Goal: Check status

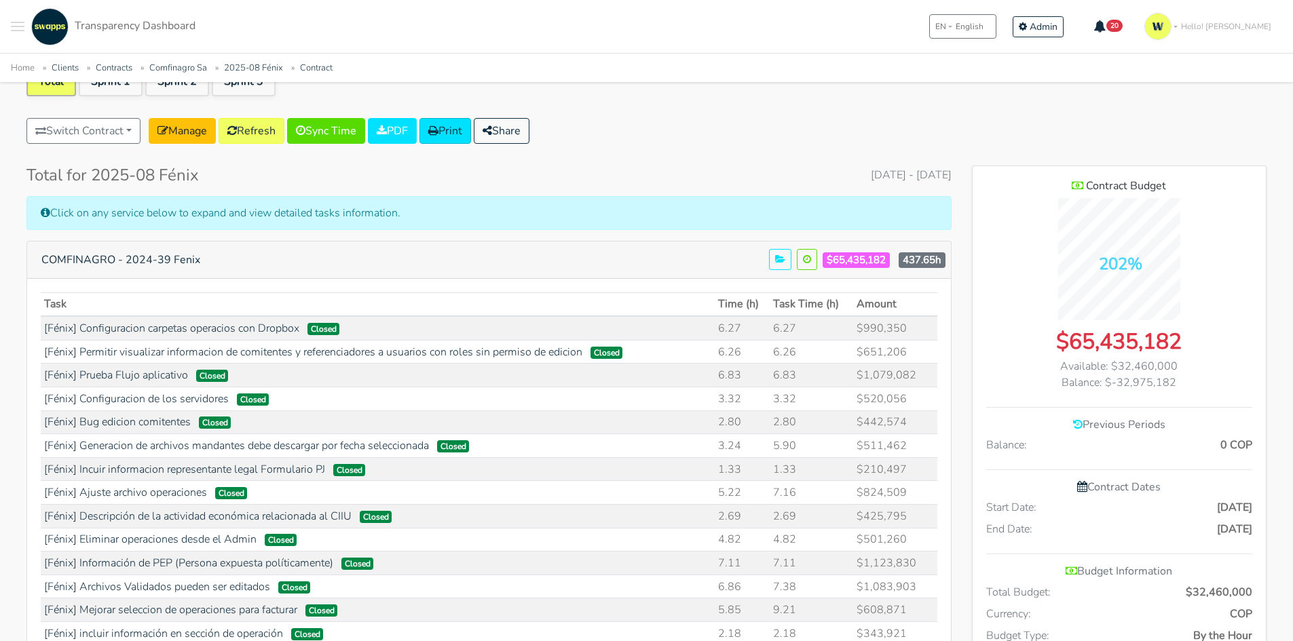
drag, startPoint x: 1169, startPoint y: 360, endPoint x: 1104, endPoint y: 359, distance: 64.5
click at [1104, 359] on div "Available: $32,460,000" at bounding box center [1119, 366] width 266 height 16
click at [261, 128] on link "Refresh" at bounding box center [252, 131] width 66 height 26
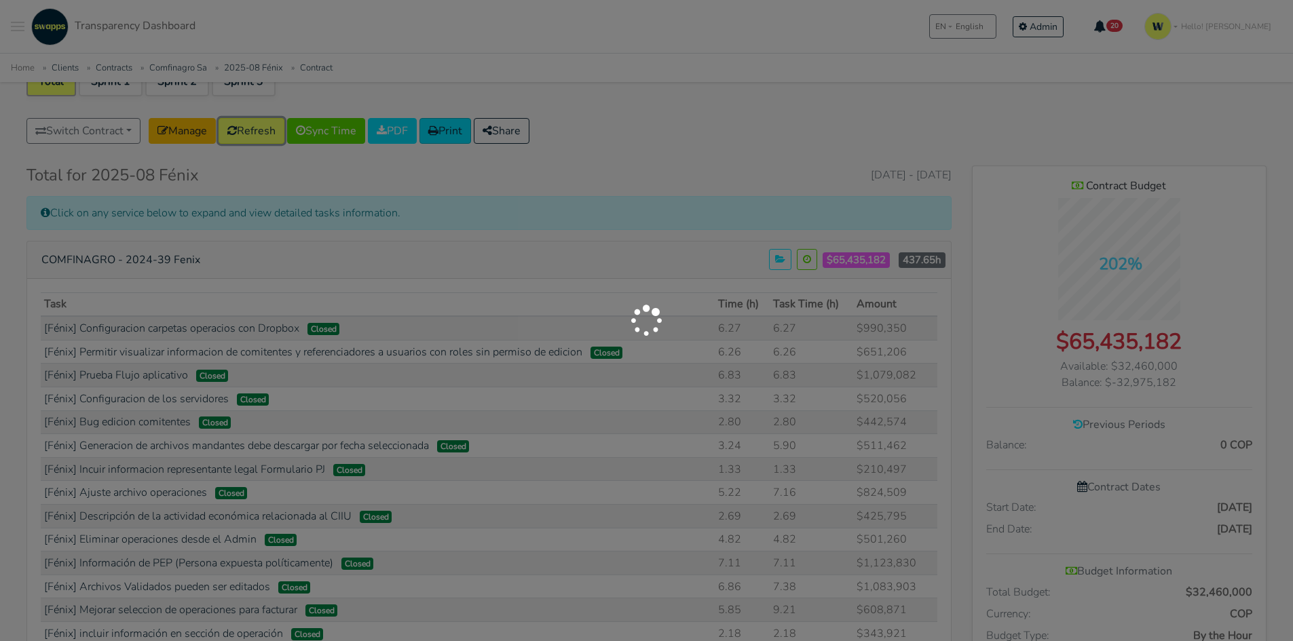
scroll to position [215, 0]
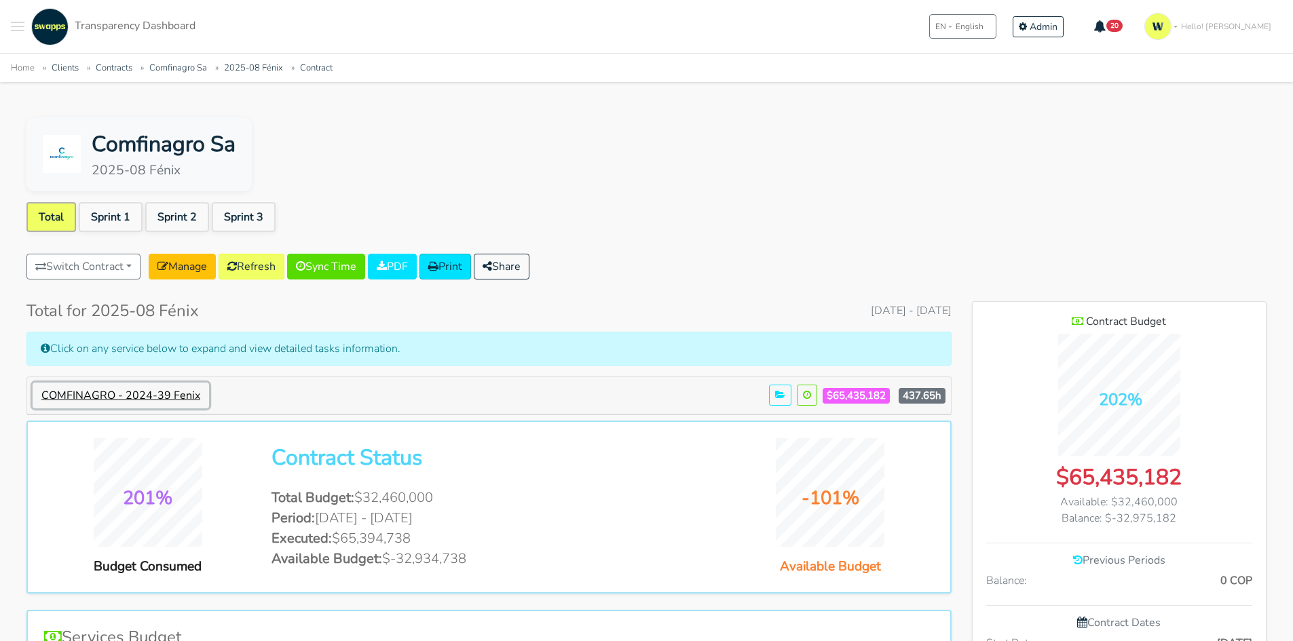
click at [143, 394] on button "COMFINAGRO - 2024-39 Fenix" at bounding box center [121, 396] width 176 height 26
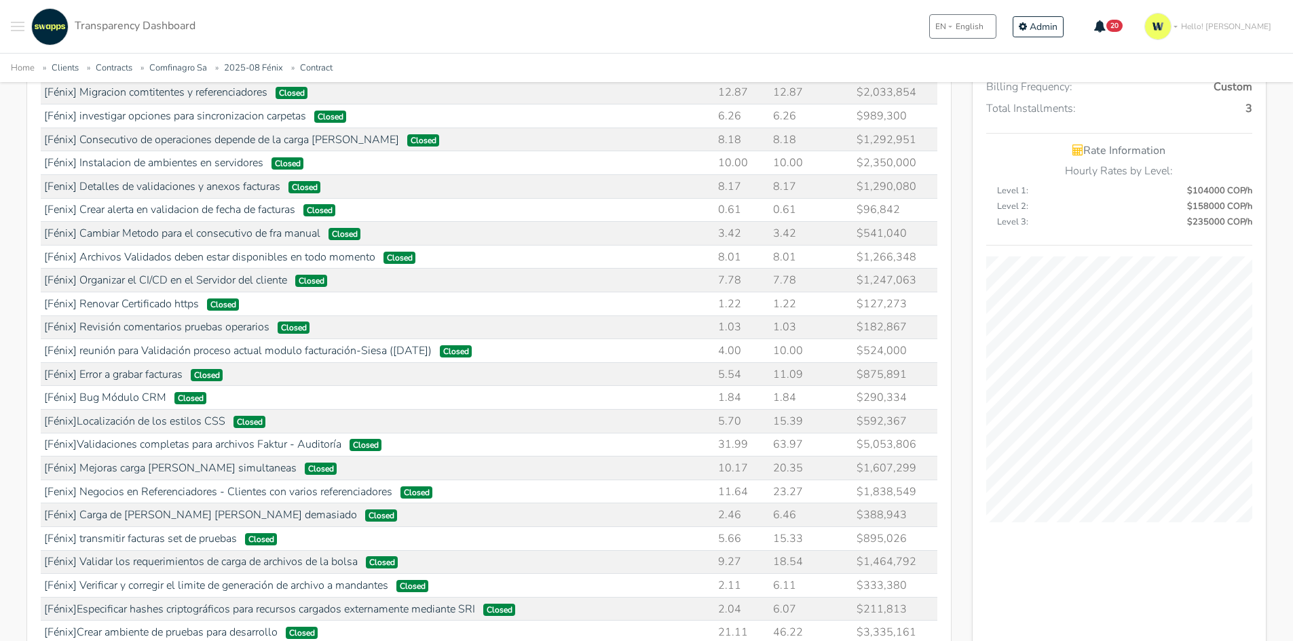
scroll to position [746, 0]
